Goal: Find specific page/section: Locate a particular part of the current website

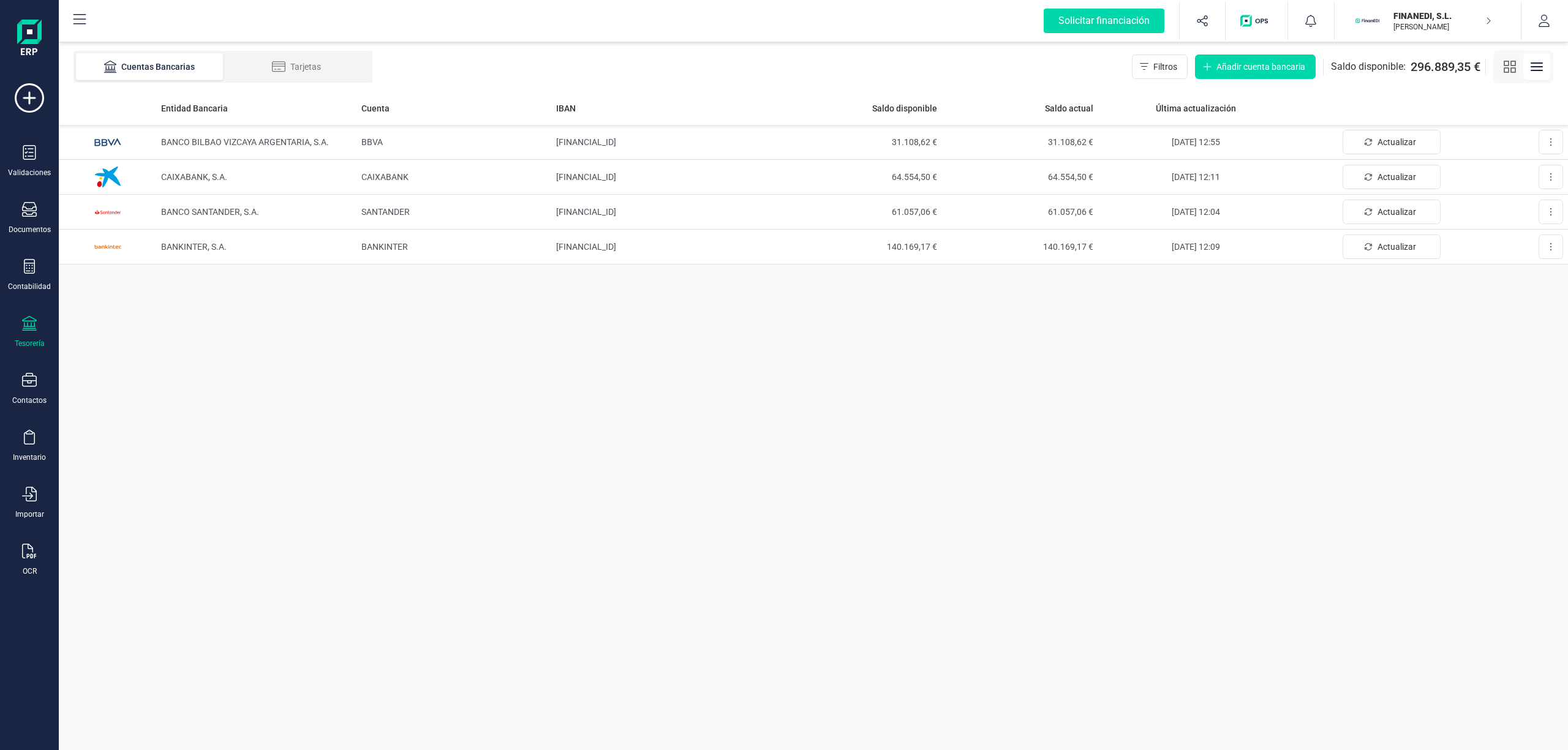
click at [1418, 17] on p "FINANEDI, S.L." at bounding box center [1441, 15] width 98 height 12
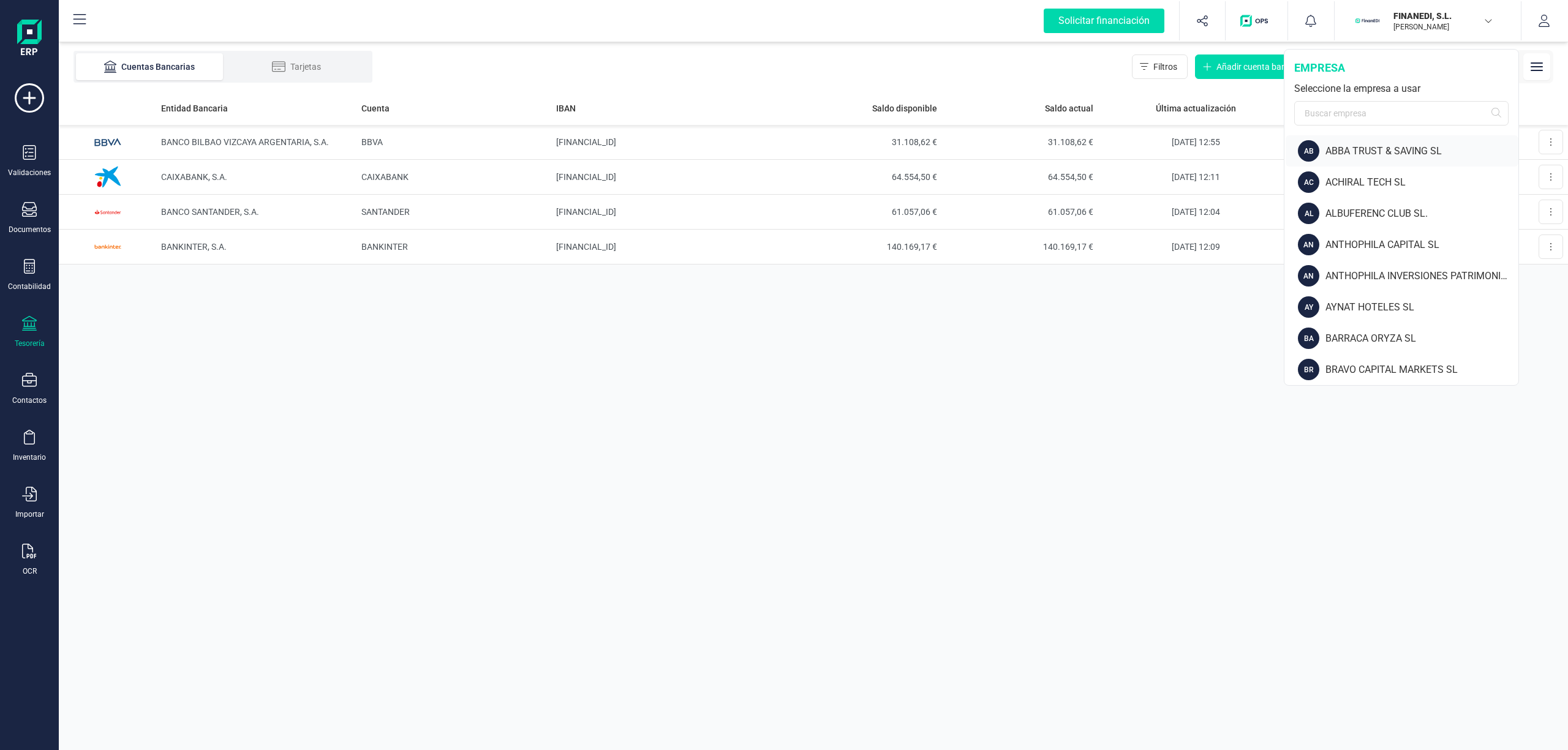
click at [1352, 145] on div "ABBA TRUST & SAVING SL" at bounding box center [1422, 151] width 193 height 15
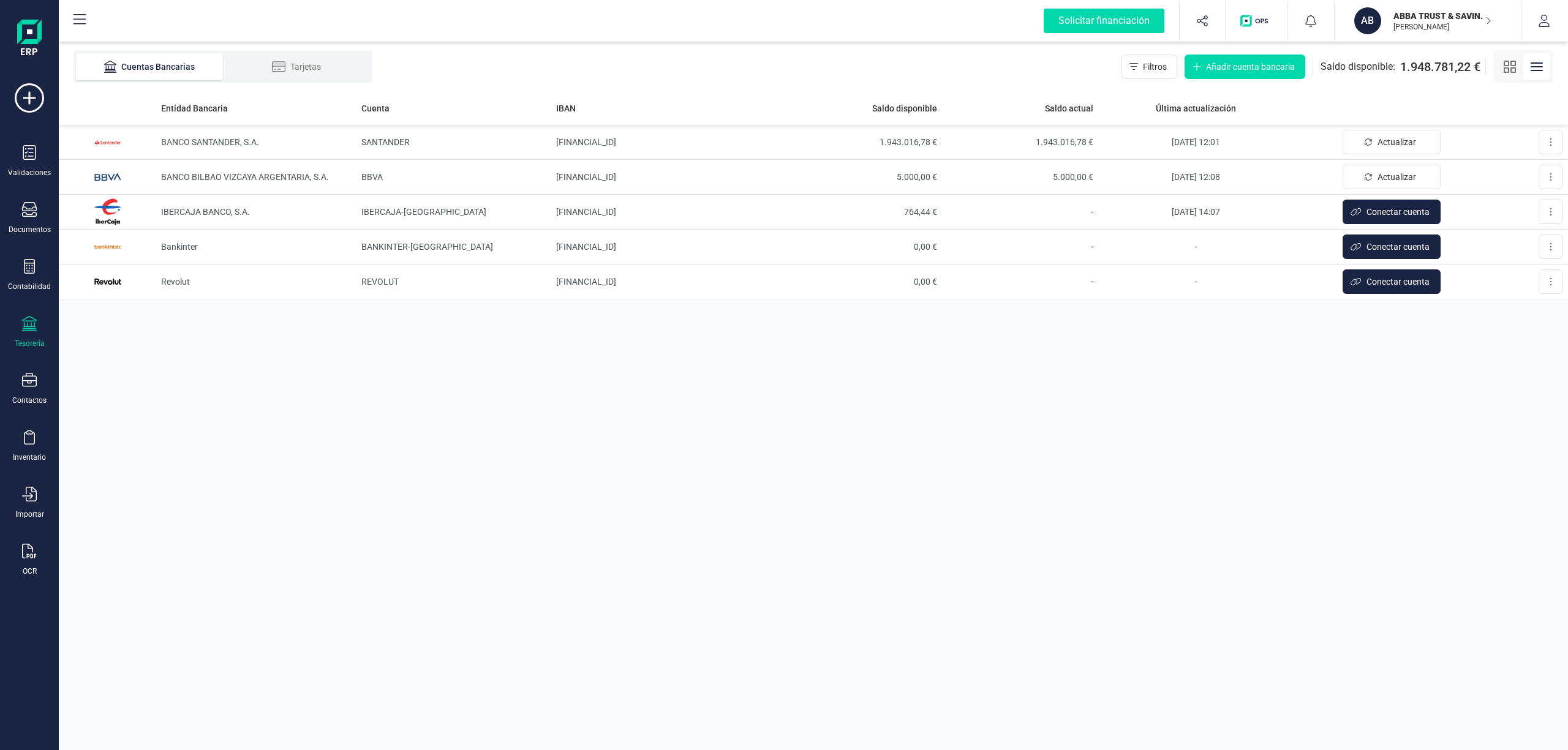
click at [1429, 14] on p "ABBA TRUST & SAVING SL" at bounding box center [1441, 15] width 98 height 12
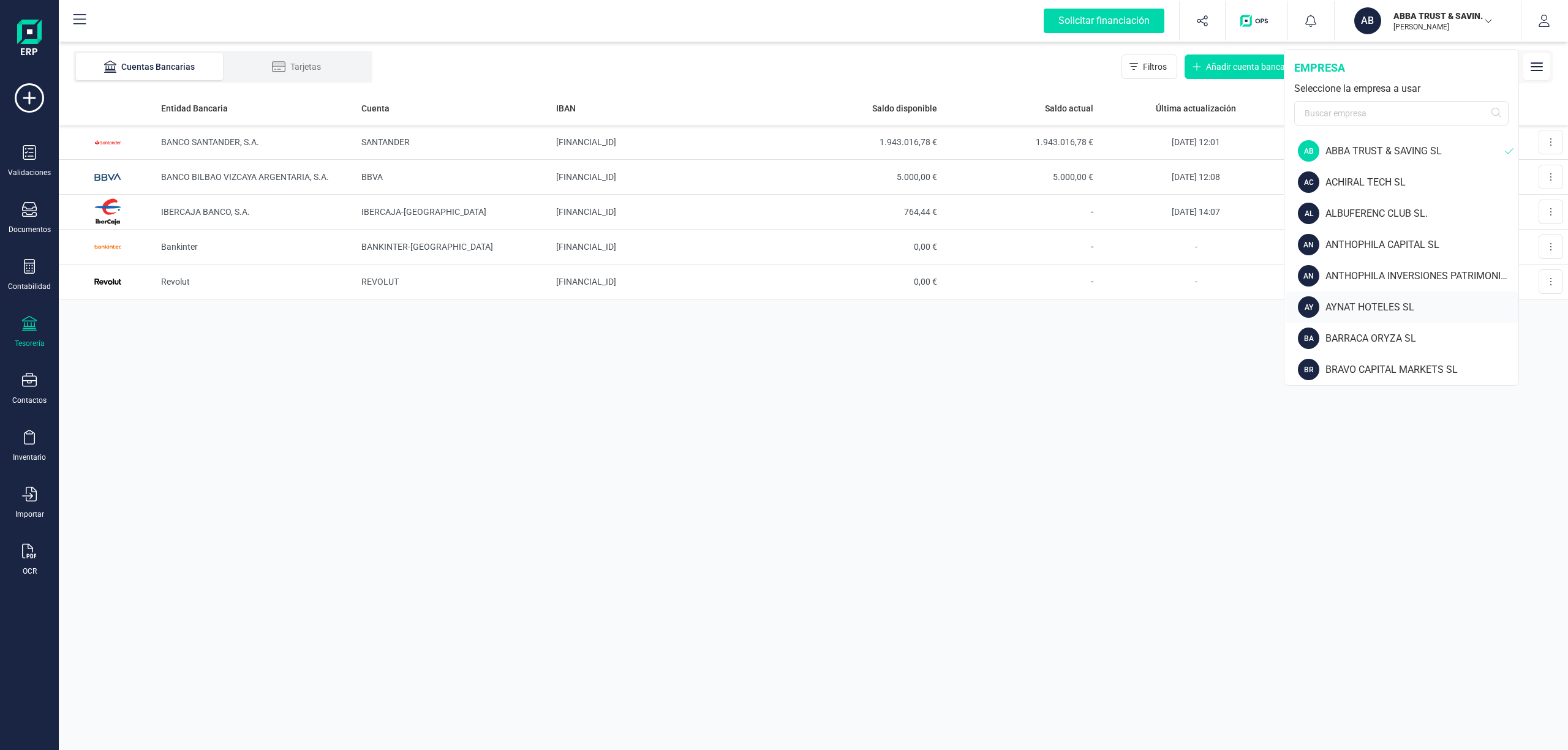
click at [1398, 303] on div "AYNAT HOTELES SL" at bounding box center [1422, 307] width 193 height 15
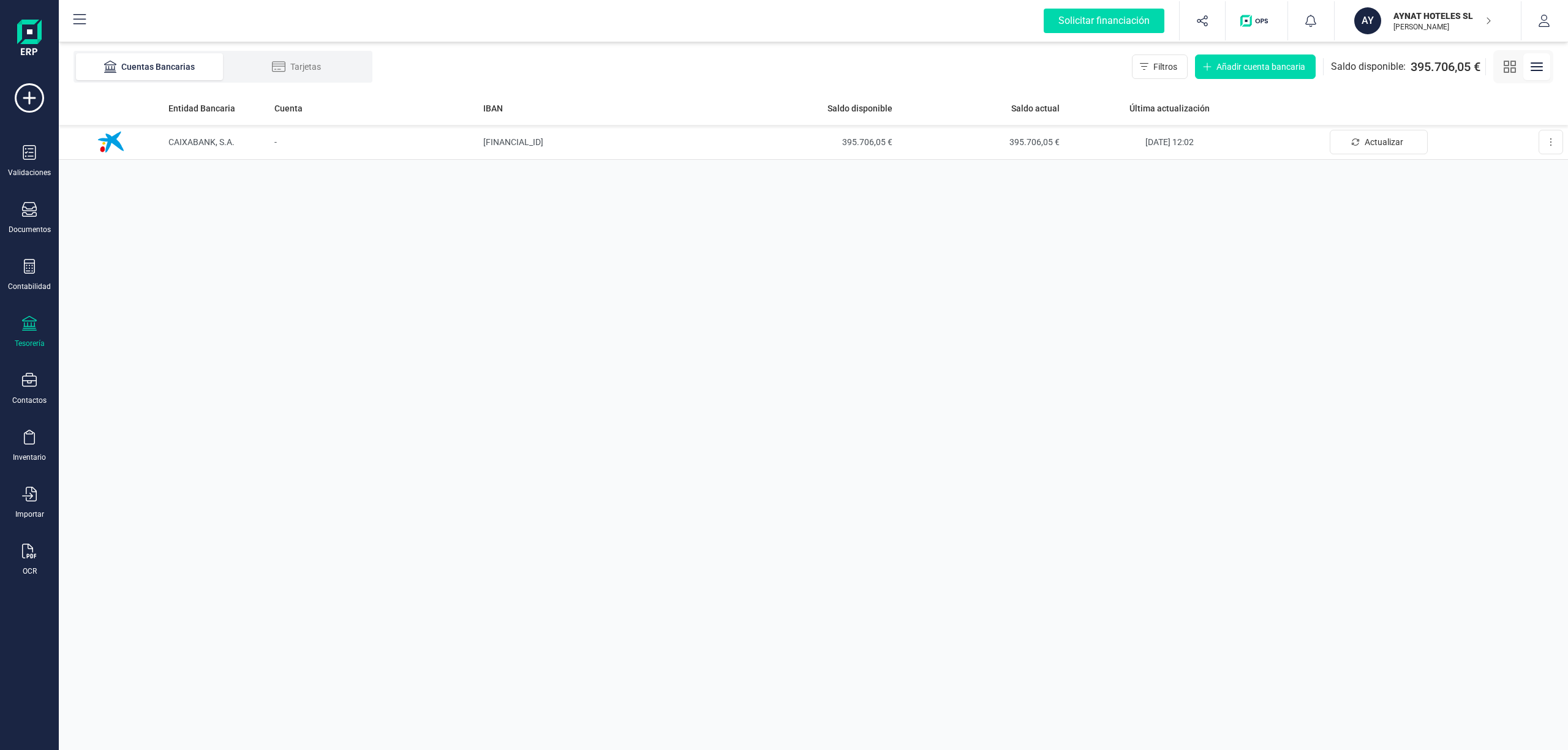
click at [1407, 20] on p "AYNAT HOTELES SL" at bounding box center [1441, 15] width 98 height 12
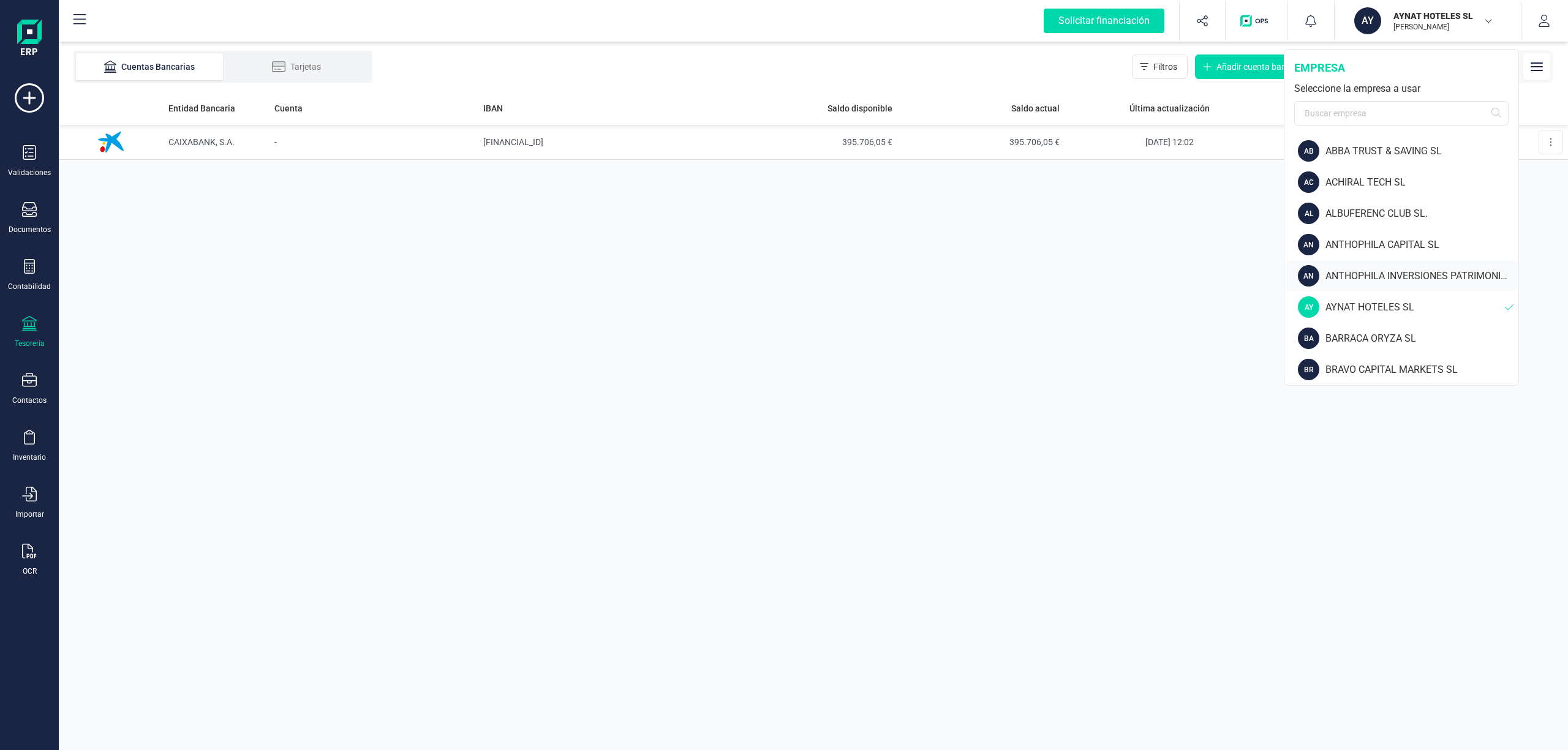
click at [1387, 270] on div "ANTHOPHILA INVERSIONES PATRIMONIALES SL" at bounding box center [1422, 276] width 193 height 15
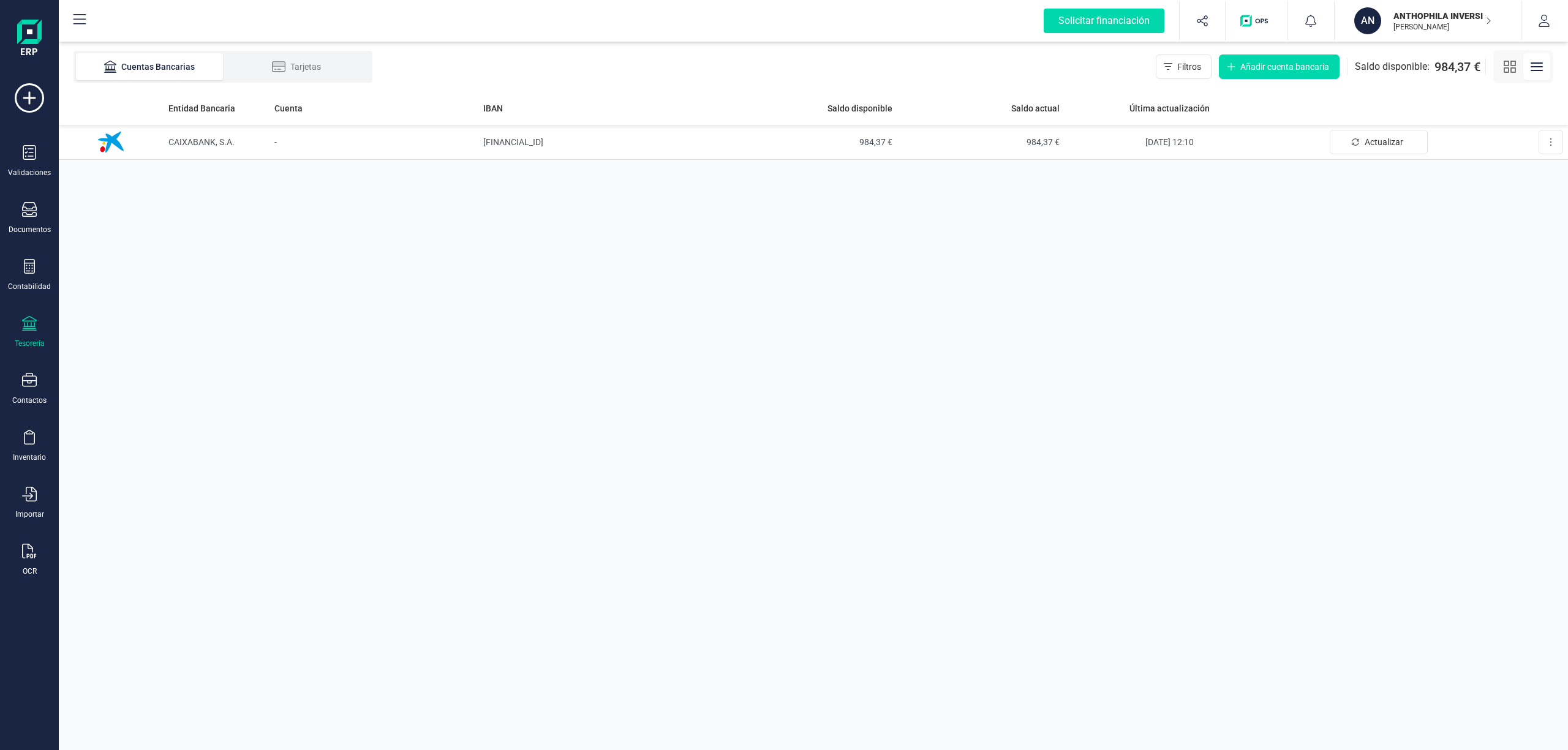
click at [1415, 15] on p "ANTHOPHILA INVERSIONES PATRIMONIALES SL" at bounding box center [1441, 15] width 98 height 12
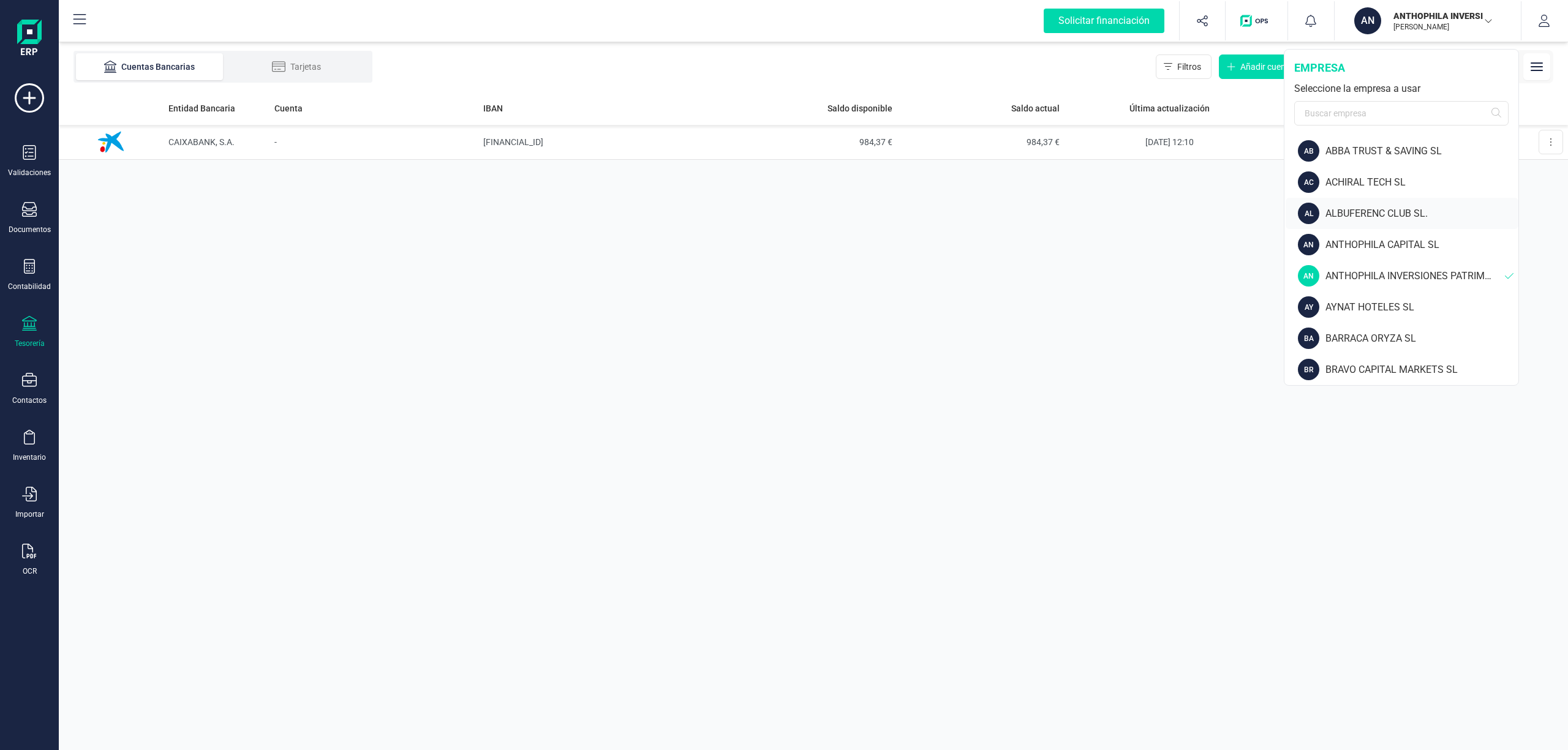
click at [1385, 211] on div "ALBUFERENC CLUB SL." at bounding box center [1422, 213] width 193 height 15
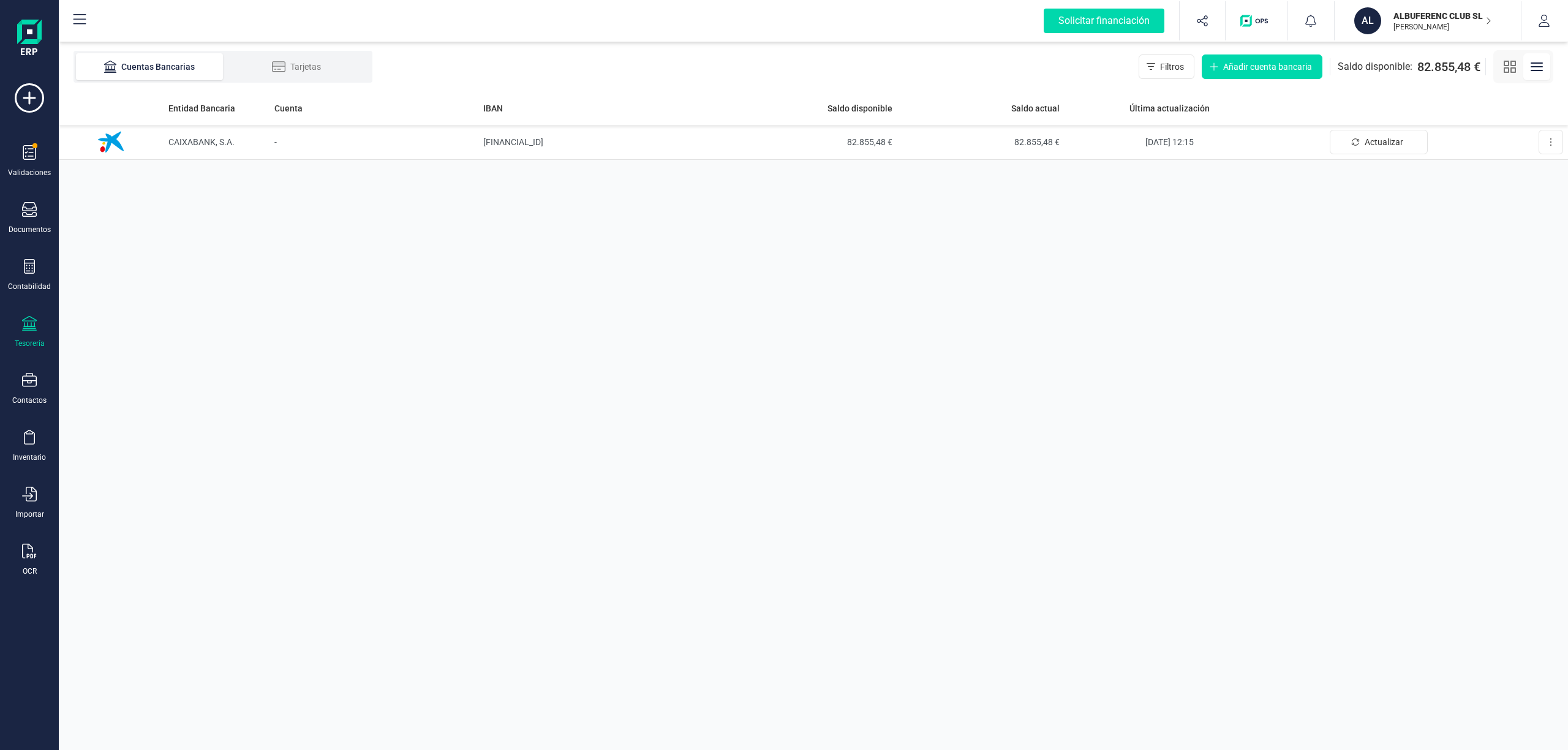
click at [1422, 24] on p "[PERSON_NAME]" at bounding box center [1441, 26] width 98 height 10
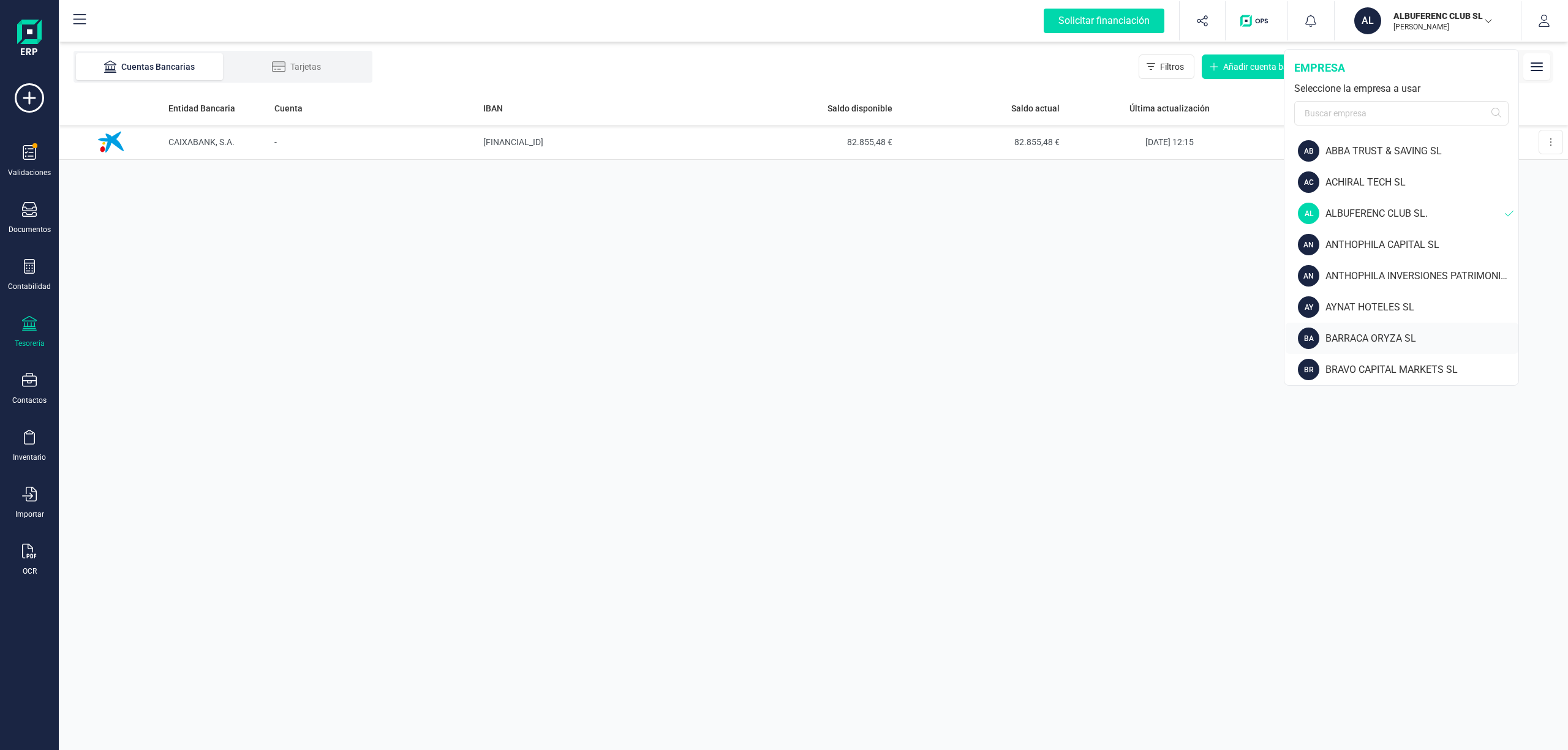
click at [1395, 341] on div "BARRACA ORYZA SL" at bounding box center [1422, 338] width 193 height 15
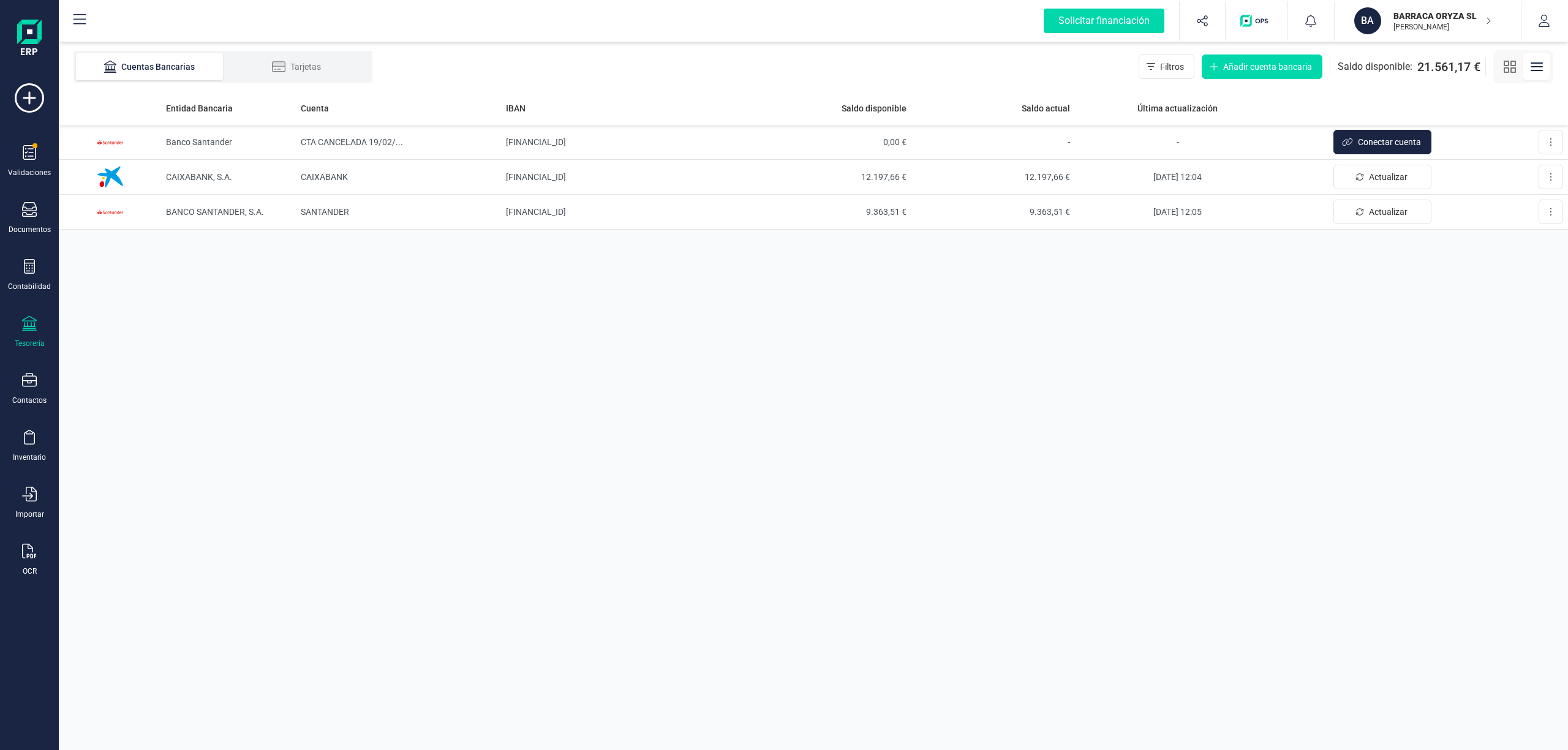
click at [1398, 10] on p "BARRACA ORYZA SL" at bounding box center [1441, 15] width 98 height 12
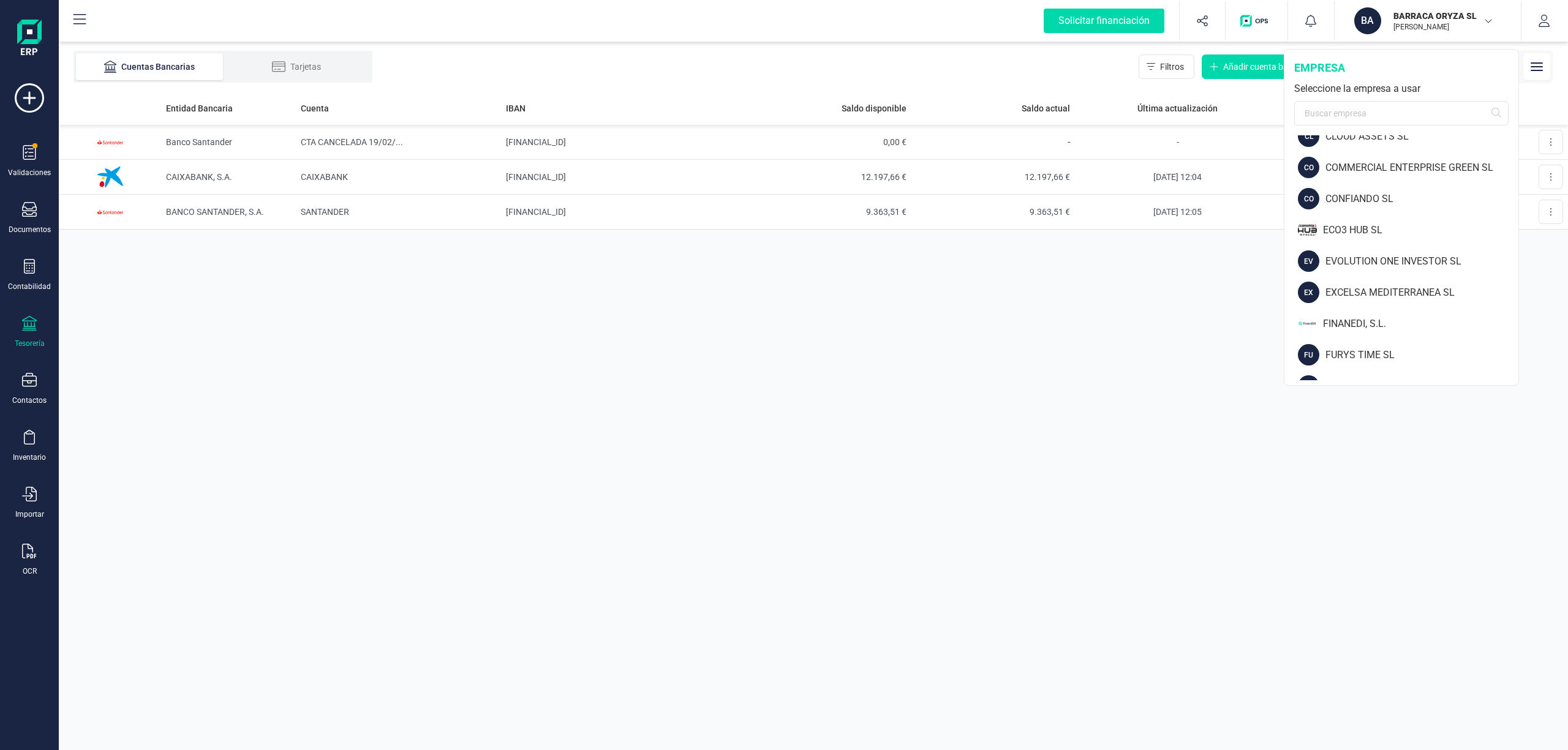
scroll to position [447, 0]
